Goal: Transaction & Acquisition: Purchase product/service

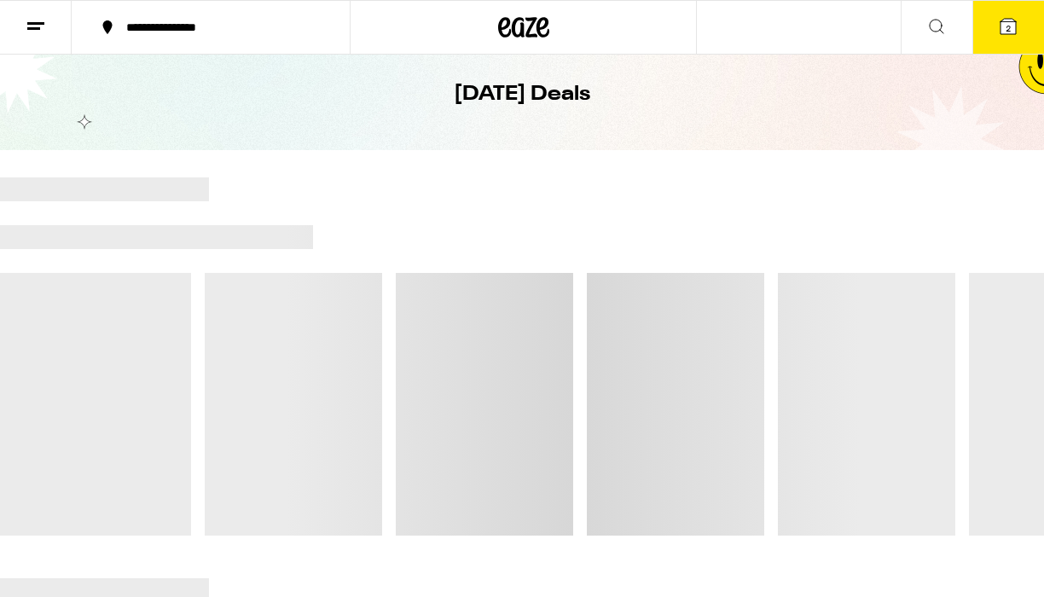
scroll to position [68, 0]
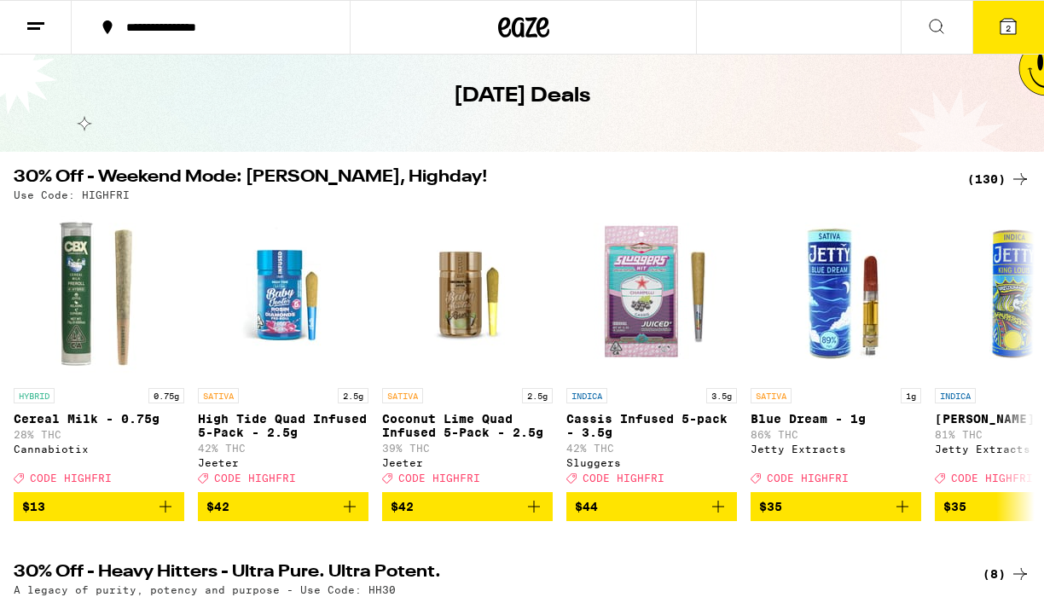
click at [989, 178] on div "(130)" at bounding box center [998, 179] width 63 height 20
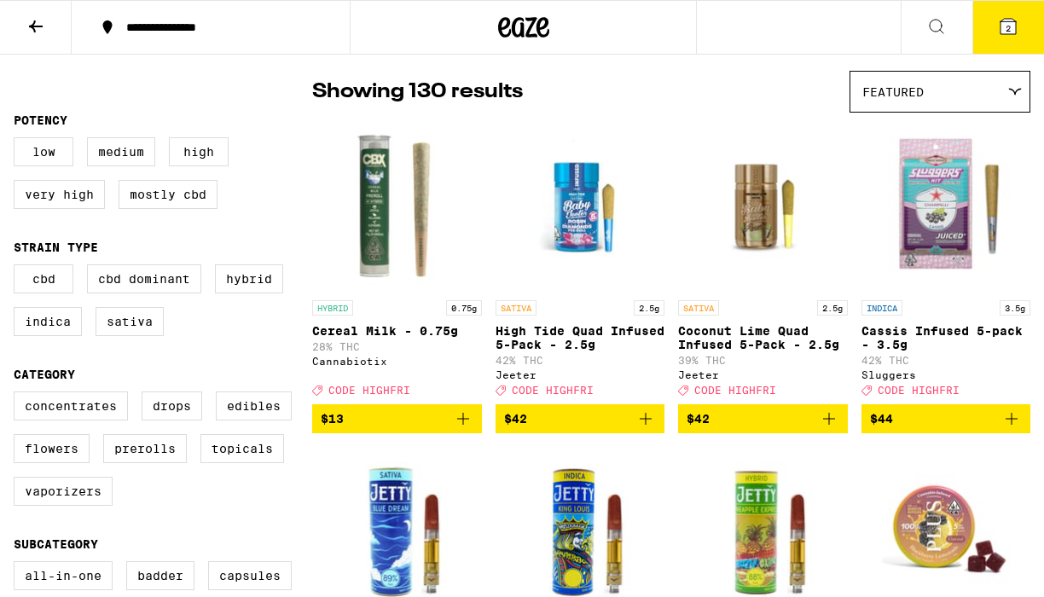
scroll to position [123, 0]
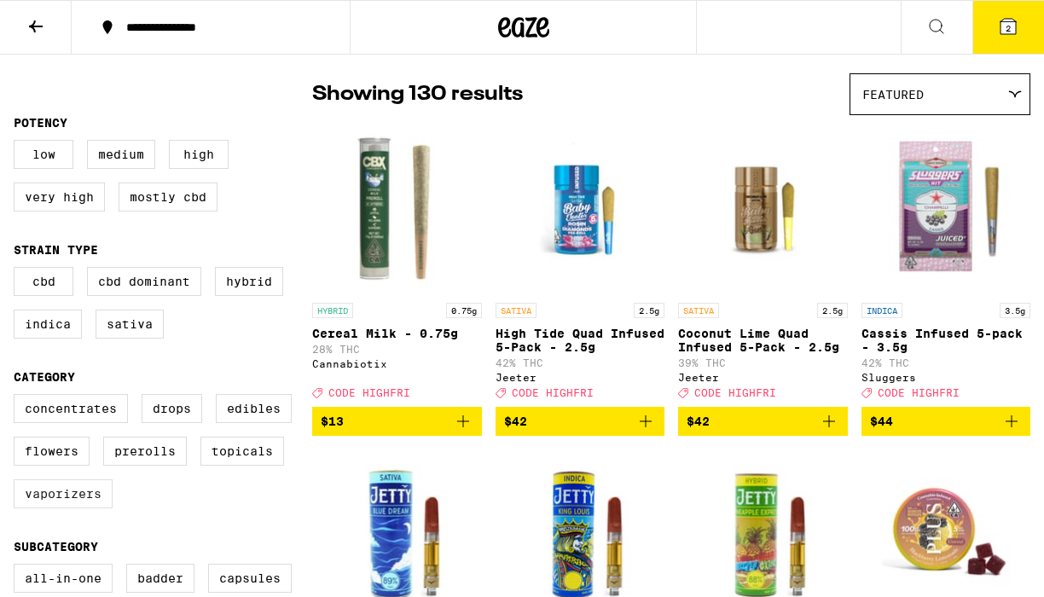
click at [77, 508] on label "Vaporizers" at bounding box center [63, 493] width 99 height 29
click at [18, 397] on input "Vaporizers" at bounding box center [17, 397] width 1 height 1
checkbox input "true"
